Goal: Navigation & Orientation: Find specific page/section

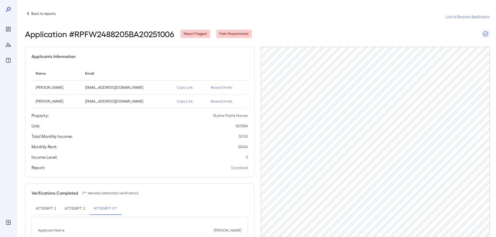
click at [43, 12] on p "Back to reports" at bounding box center [43, 13] width 24 height 5
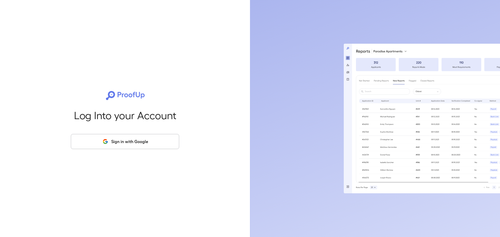
click at [118, 144] on button "Sign in with Google" at bounding box center [125, 141] width 108 height 15
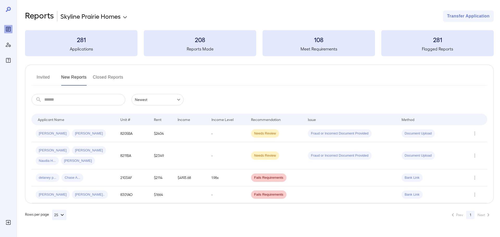
click at [178, 79] on div "Invited New Reports Closed Reports" at bounding box center [258, 79] width 455 height 12
